Goal: Find specific page/section: Find specific page/section

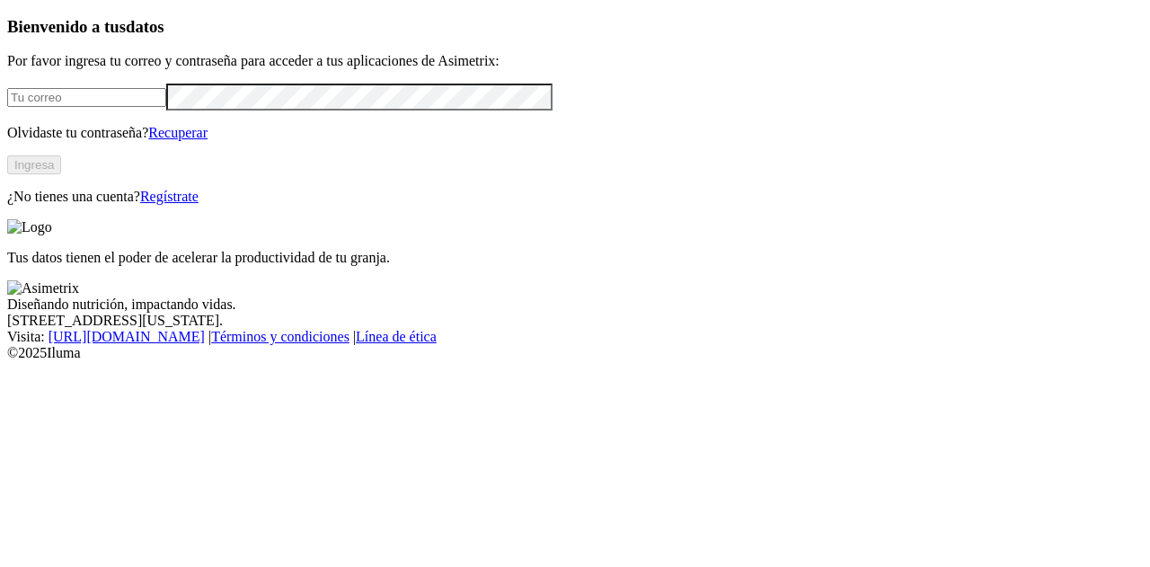
type input "[PERSON_NAME][EMAIL_ADDRESS][PERSON_NAME][DOMAIN_NAME]"
click at [695, 219] on div "Tus datos tienen el poder de acelerar la productividad de tu granja." at bounding box center [574, 242] width 1135 height 47
click at [61, 174] on button "Ingresa" at bounding box center [34, 164] width 54 height 19
